Goal: Task Accomplishment & Management: Manage account settings

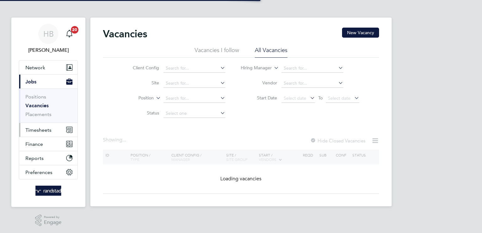
click at [34, 129] on span "Timesheets" at bounding box center [38, 130] width 26 height 6
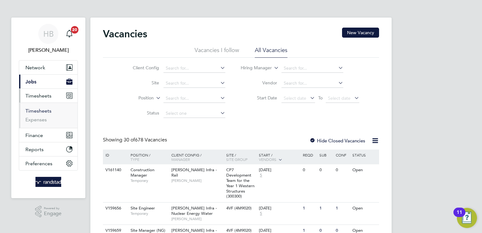
click at [39, 110] on link "Timesheets" at bounding box center [38, 111] width 26 height 6
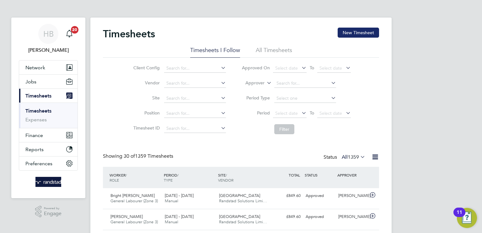
click at [351, 30] on button "New Timesheet" at bounding box center [357, 33] width 41 height 10
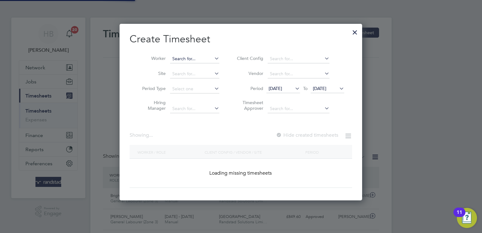
click at [199, 57] on input at bounding box center [194, 59] width 49 height 9
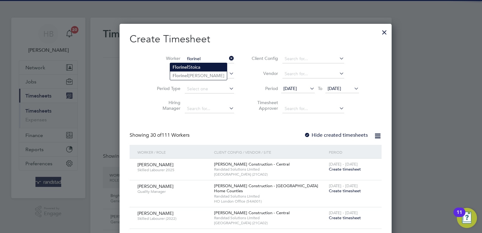
click at [201, 67] on li "Florinel Stoica" at bounding box center [198, 67] width 57 height 8
type input "[PERSON_NAME]"
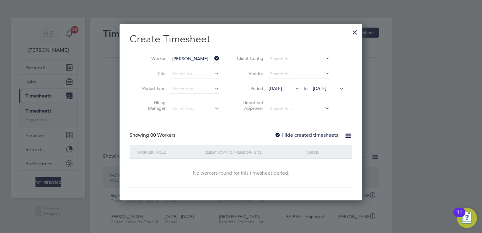
click at [318, 135] on label "Hide created timesheets" at bounding box center [306, 135] width 64 height 6
click at [285, 132] on label "Hide created timesheets" at bounding box center [306, 135] width 64 height 6
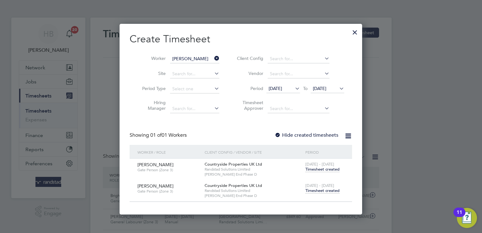
click at [315, 189] on span "Timesheet created" at bounding box center [322, 191] width 34 height 6
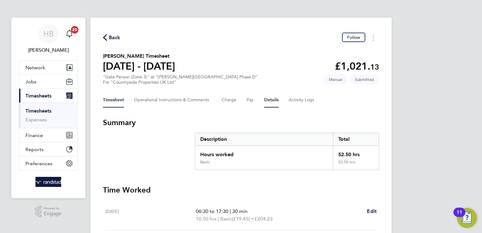
click at [272, 99] on button "Details" at bounding box center [271, 99] width 14 height 15
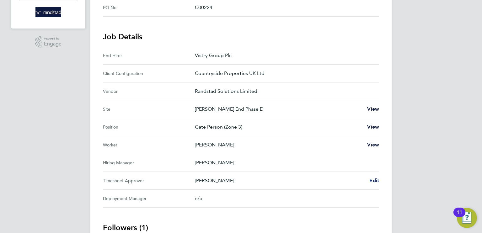
click at [377, 179] on span "Edit" at bounding box center [374, 180] width 10 height 6
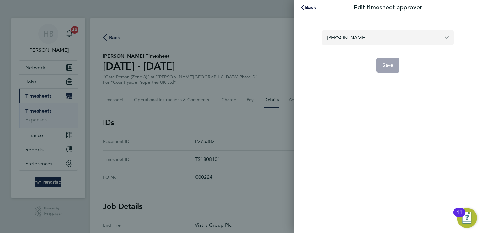
click at [362, 36] on input "[PERSON_NAME]" at bounding box center [388, 37] width 132 height 15
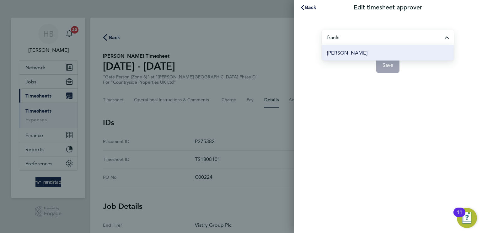
click at [353, 51] on span "[PERSON_NAME]" at bounding box center [347, 53] width 40 height 8
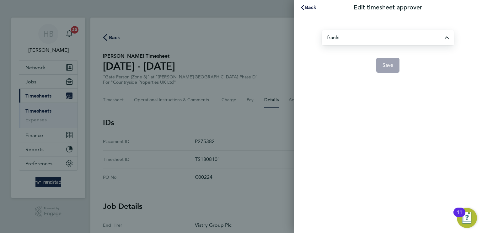
type input "[PERSON_NAME]"
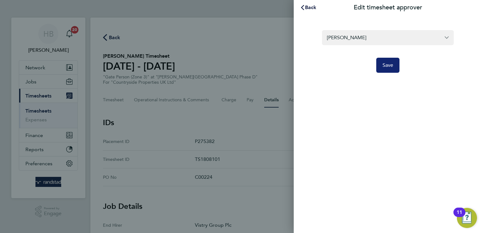
click at [388, 69] on button "Save" at bounding box center [388, 65] width 24 height 15
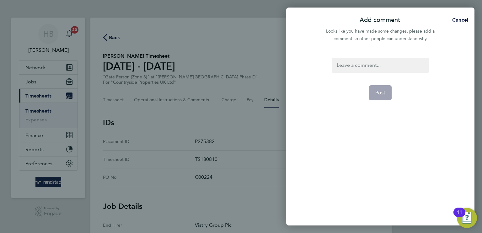
click at [383, 62] on div at bounding box center [379, 65] width 97 height 15
click at [382, 91] on span "Post" at bounding box center [380, 93] width 10 height 6
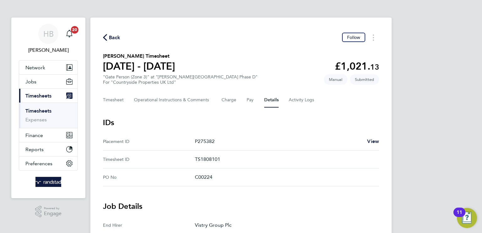
click at [112, 40] on span "Back" at bounding box center [115, 38] width 12 height 8
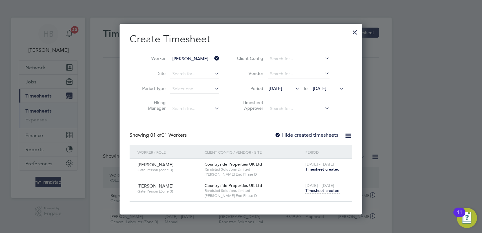
click at [213, 58] on icon at bounding box center [213, 58] width 0 height 9
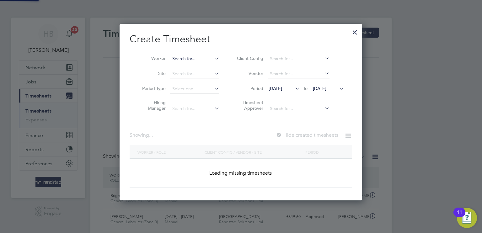
click at [198, 57] on input at bounding box center [194, 59] width 49 height 9
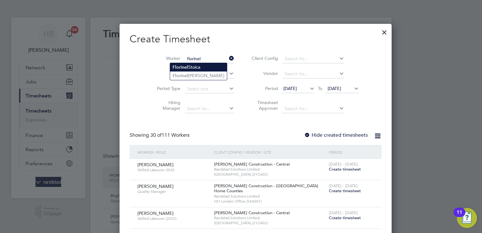
click at [197, 67] on li "Florinel Stoica" at bounding box center [198, 67] width 57 height 8
type input "[PERSON_NAME]"
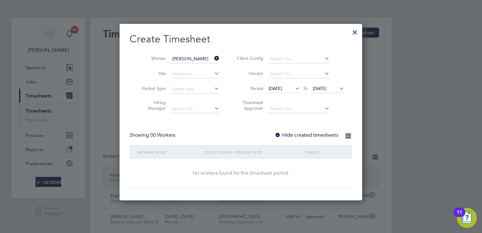
click at [280, 134] on div at bounding box center [277, 135] width 6 height 6
click at [295, 136] on label "Hide created timesheets" at bounding box center [306, 135] width 64 height 6
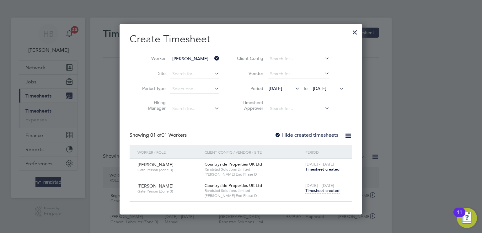
click at [321, 191] on span "Timesheet created" at bounding box center [322, 191] width 34 height 6
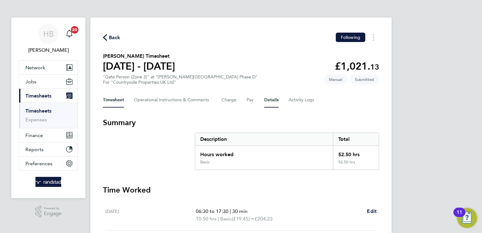
click at [270, 96] on button "Details" at bounding box center [271, 99] width 14 height 15
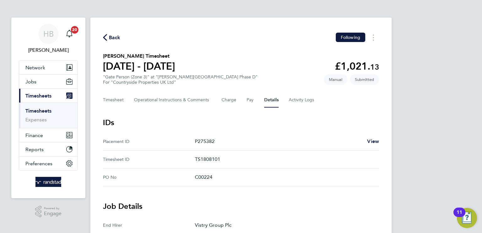
click at [44, 111] on link "Timesheets" at bounding box center [38, 111] width 26 height 6
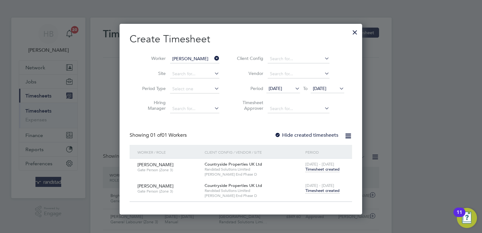
click at [213, 57] on icon at bounding box center [213, 58] width 0 height 9
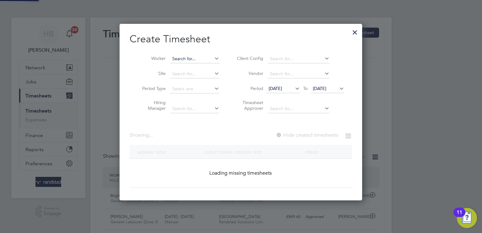
click at [198, 57] on input at bounding box center [194, 59] width 49 height 9
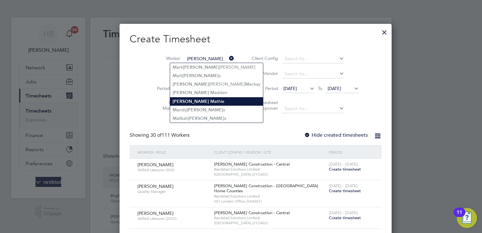
click at [196, 103] on li "William Ma thie" at bounding box center [216, 101] width 93 height 8
type input "[PERSON_NAME]"
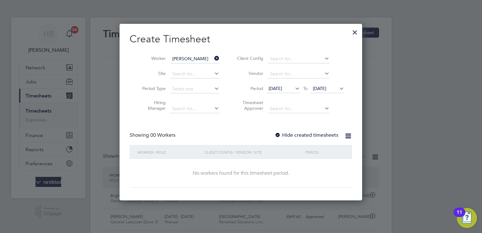
click at [288, 134] on label "Hide created timesheets" at bounding box center [306, 135] width 64 height 6
click at [277, 134] on div at bounding box center [277, 135] width 6 height 6
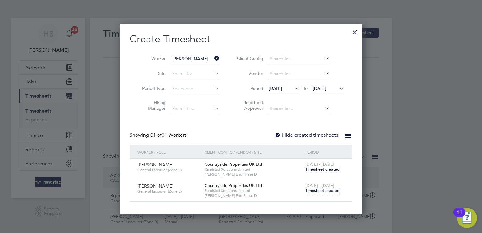
click at [314, 191] on span "Timesheet created" at bounding box center [322, 191] width 34 height 6
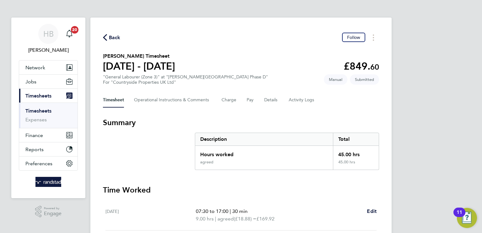
click at [263, 98] on div "Timesheet Operational Instructions & Comments Charge Pay Details Activity Logs" at bounding box center [241, 99] width 276 height 15
click at [270, 99] on button "Details" at bounding box center [271, 99] width 14 height 15
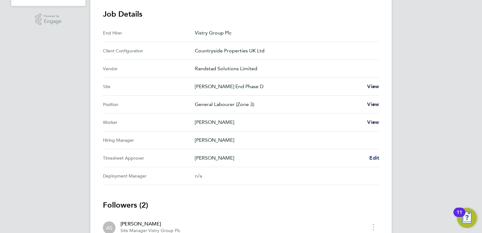
click at [374, 155] on span "Edit" at bounding box center [374, 158] width 10 height 6
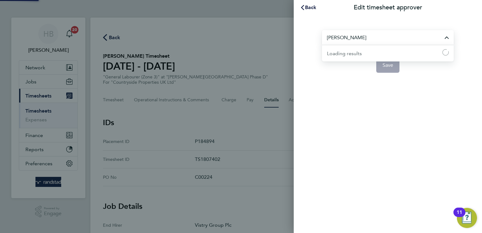
click at [367, 37] on input "[PERSON_NAME]" at bounding box center [388, 37] width 132 height 15
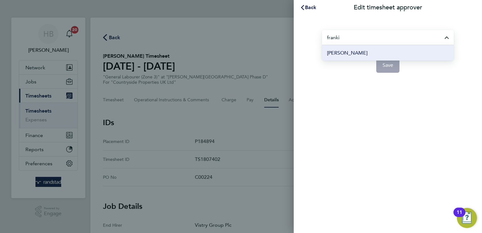
click at [364, 54] on li "[PERSON_NAME]" at bounding box center [388, 52] width 132 height 15
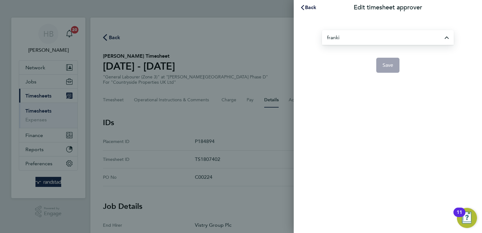
type input "[PERSON_NAME]"
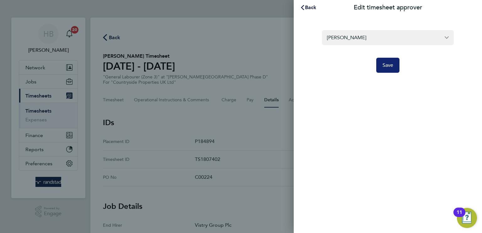
click at [384, 68] on span "Save" at bounding box center [387, 65] width 11 height 6
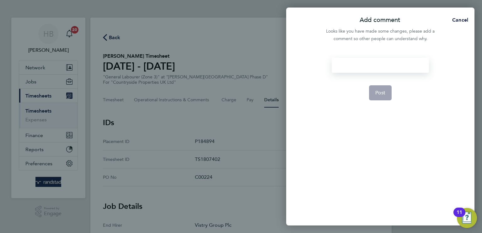
click at [379, 66] on div at bounding box center [379, 65] width 97 height 15
click at [383, 88] on button "Post" at bounding box center [380, 92] width 23 height 15
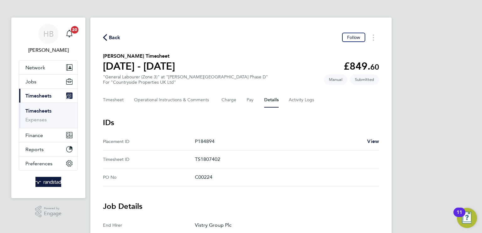
click at [117, 37] on span "Back" at bounding box center [115, 38] width 12 height 8
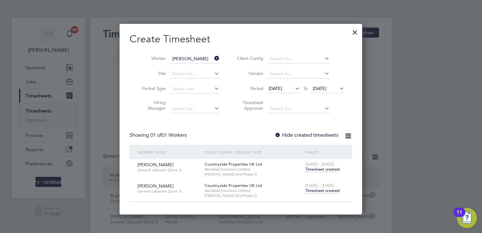
click at [213, 58] on icon at bounding box center [213, 58] width 0 height 9
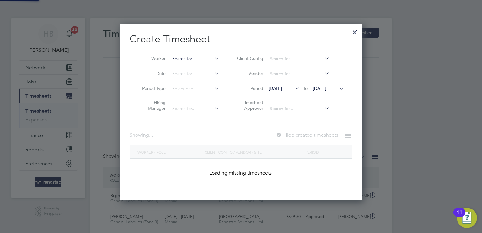
click at [203, 58] on input at bounding box center [194, 59] width 49 height 9
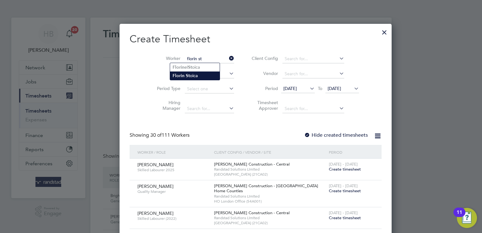
click at [200, 74] on li "Florin St oica" at bounding box center [195, 75] width 50 height 8
type input "[PERSON_NAME]"
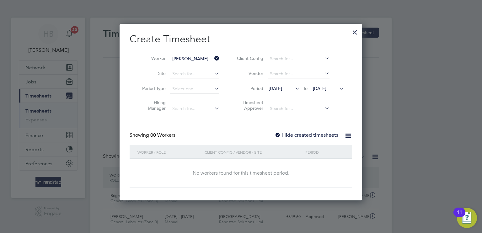
click at [280, 136] on div at bounding box center [277, 135] width 6 height 6
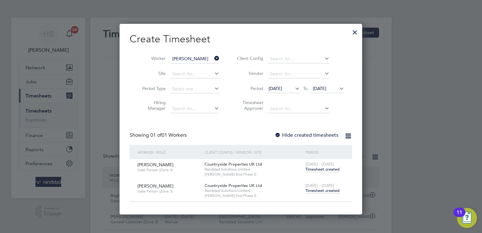
click at [317, 190] on span "Timesheet created" at bounding box center [322, 191] width 34 height 6
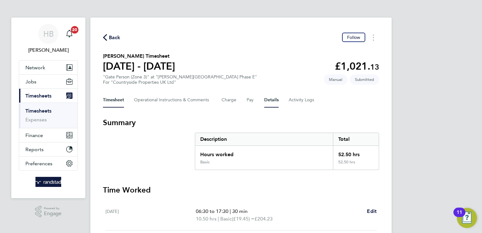
click at [275, 100] on button "Details" at bounding box center [271, 99] width 14 height 15
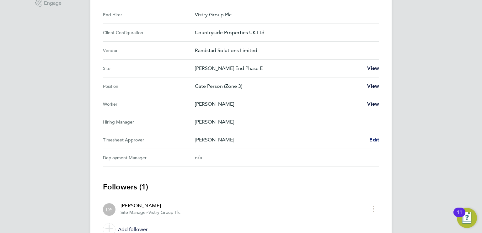
click at [370, 140] on span "Edit" at bounding box center [374, 140] width 10 height 6
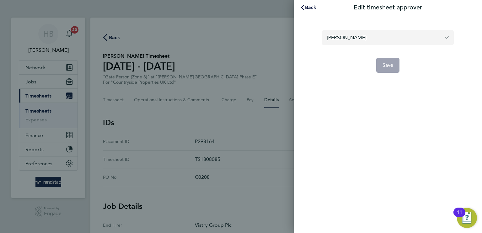
click at [358, 34] on input "[PERSON_NAME]" at bounding box center [388, 37] width 132 height 15
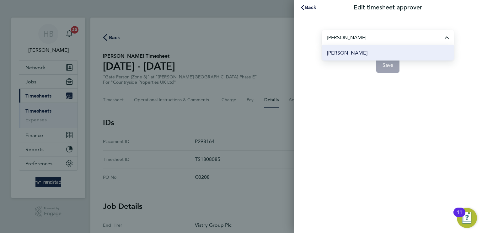
click at [353, 51] on span "[PERSON_NAME]" at bounding box center [347, 53] width 40 height 8
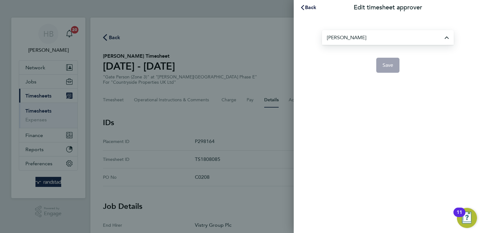
type input "[PERSON_NAME]"
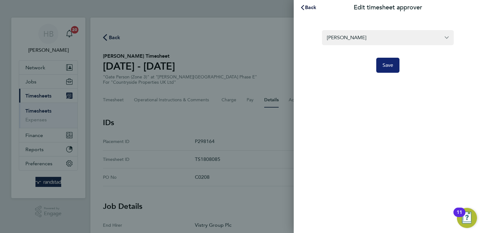
click at [383, 67] on span "Save" at bounding box center [387, 65] width 11 height 6
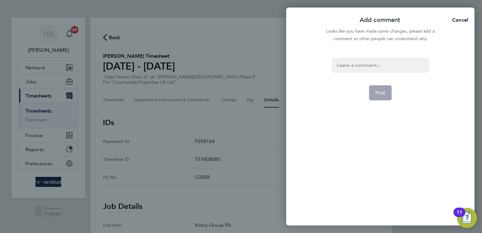
click at [381, 65] on div at bounding box center [379, 65] width 97 height 15
click at [383, 89] on button "Post" at bounding box center [380, 92] width 23 height 15
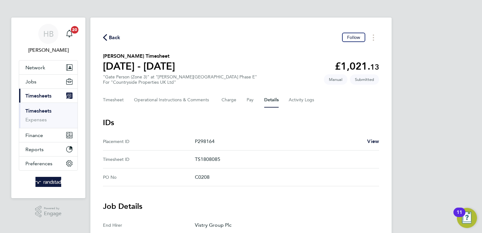
click at [46, 111] on link "Timesheets" at bounding box center [38, 111] width 26 height 6
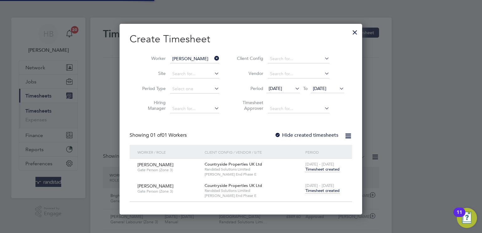
scroll to position [16, 55]
click at [354, 33] on div at bounding box center [354, 30] width 11 height 11
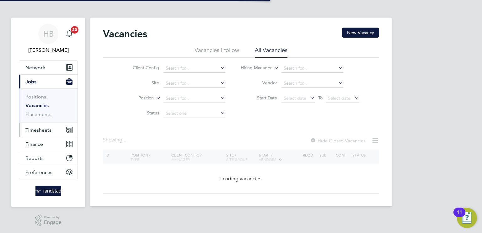
click at [47, 129] on span "Timesheets" at bounding box center [38, 130] width 26 height 6
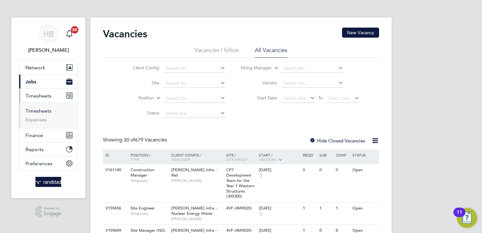
click at [45, 113] on link "Timesheets" at bounding box center [38, 111] width 26 height 6
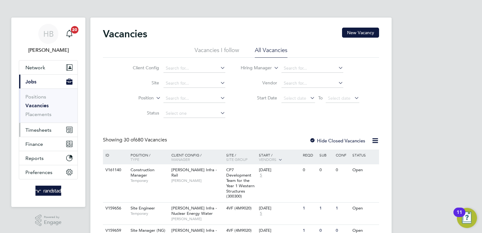
click at [35, 129] on span "Timesheets" at bounding box center [38, 130] width 26 height 6
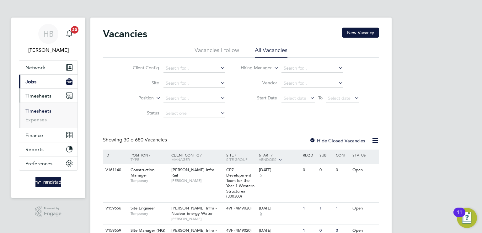
click at [40, 111] on link "Timesheets" at bounding box center [38, 111] width 26 height 6
